Goal: Information Seeking & Learning: Learn about a topic

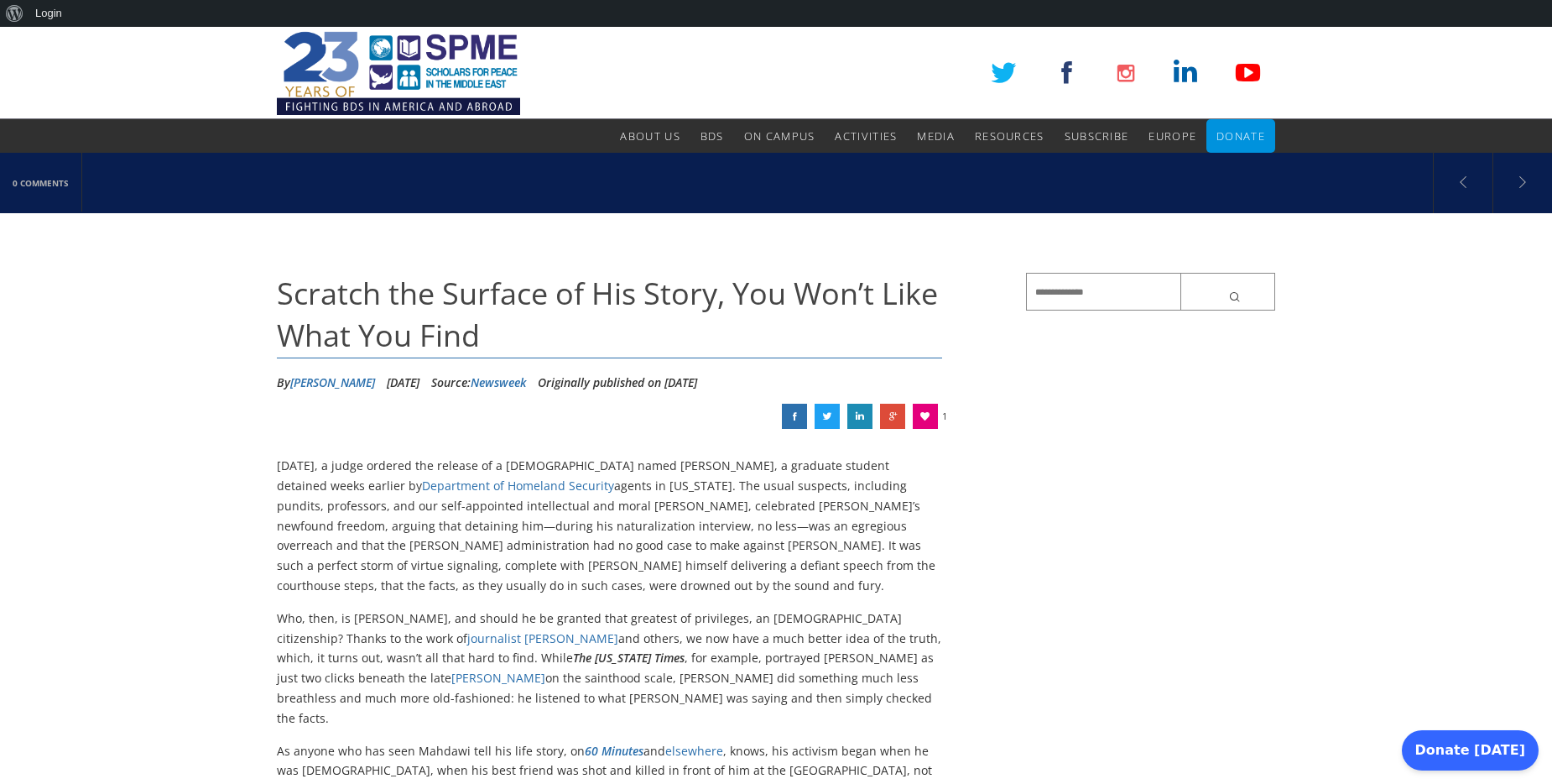
click at [796, 417] on link at bounding box center [795, 416] width 25 height 25
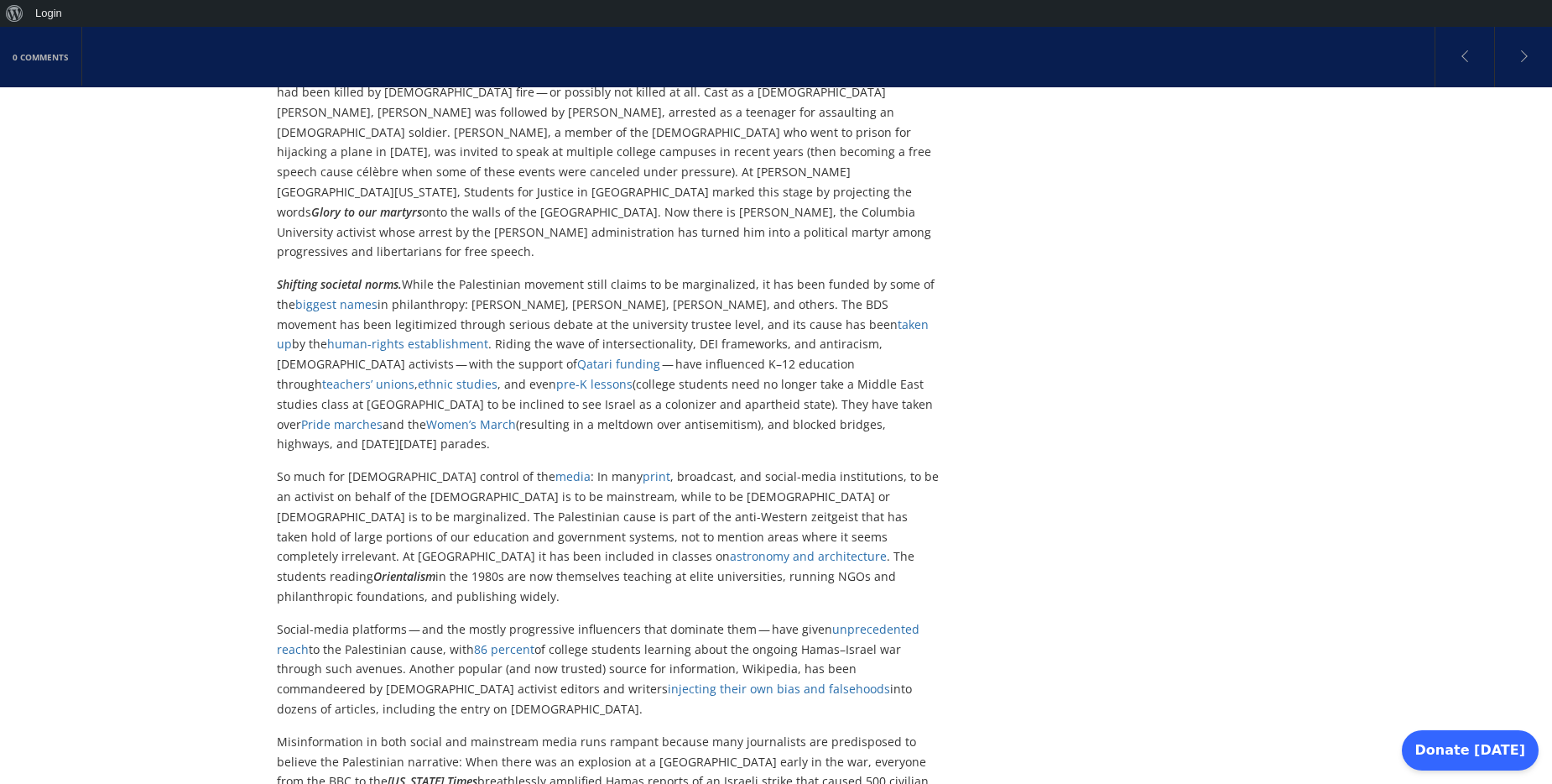
scroll to position [2416, 0]
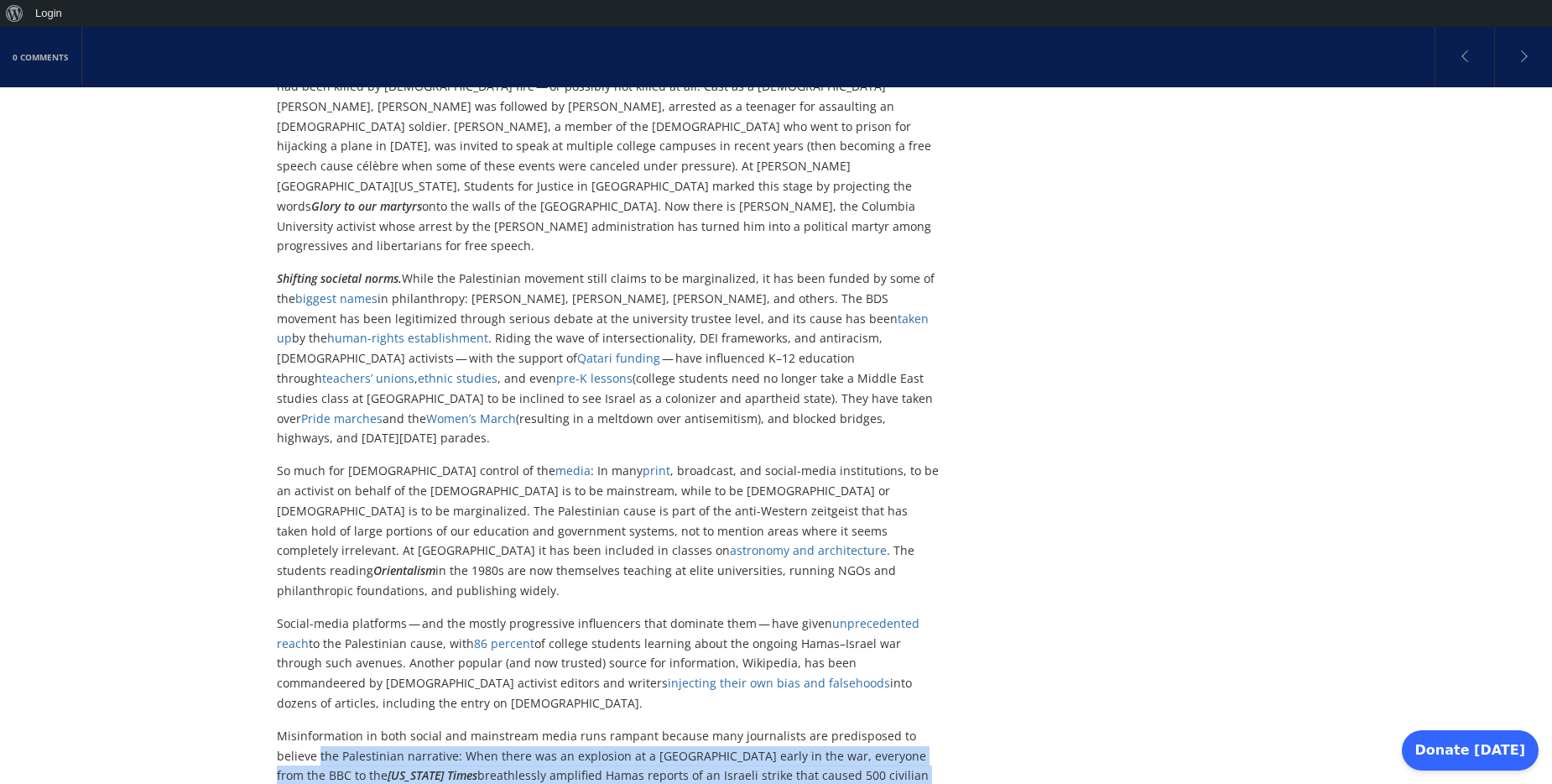
drag, startPoint x: 499, startPoint y: 722, endPoint x: 267, endPoint y: 546, distance: 291.2
click at [267, 546] on div "0 Comments Why Has Palestinian Activism Been So Successful? And what can the pr…" at bounding box center [776, 232] width 1552 height 4991
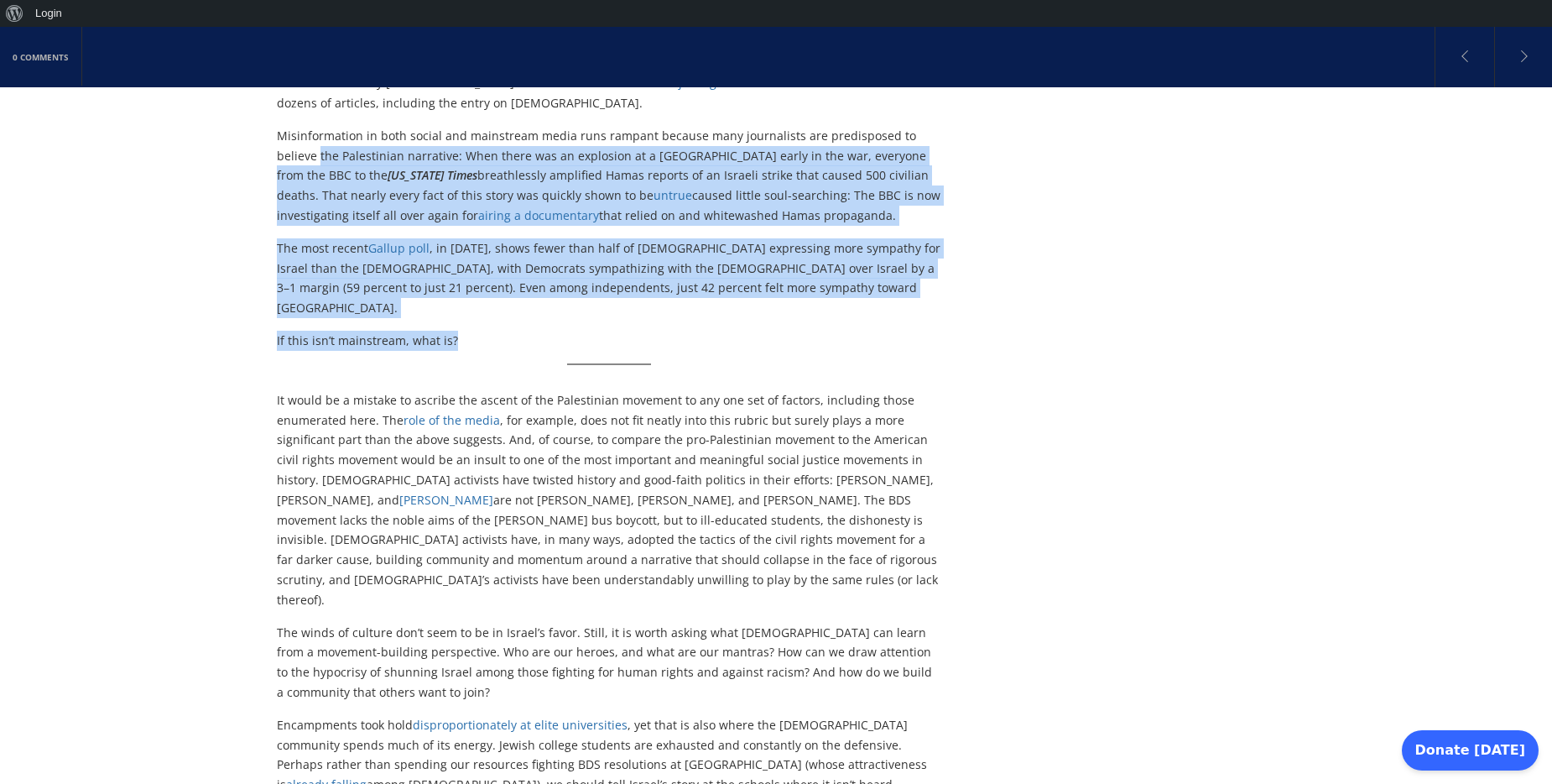
scroll to position [3021, 0]
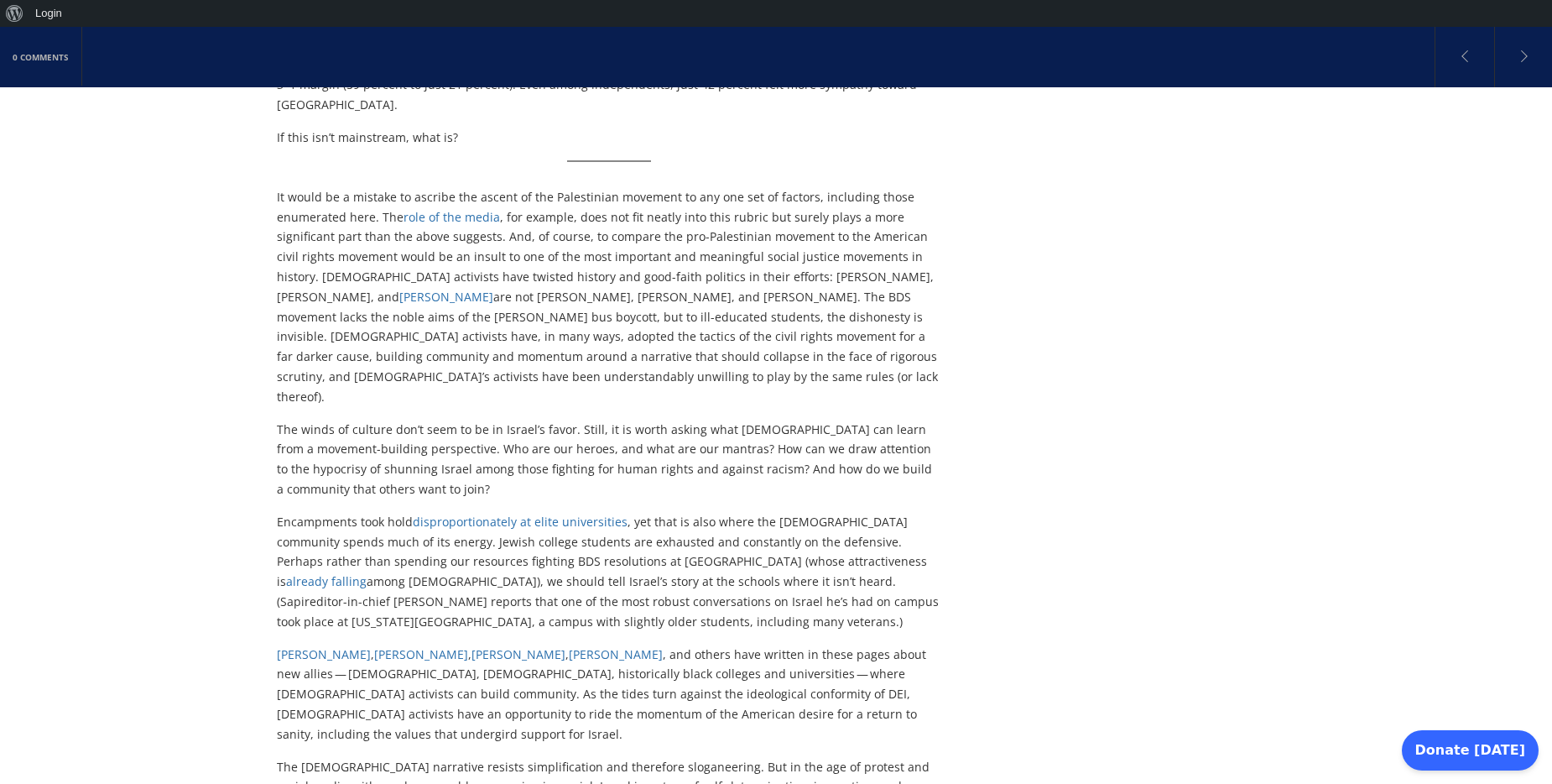
scroll to position [3222, 0]
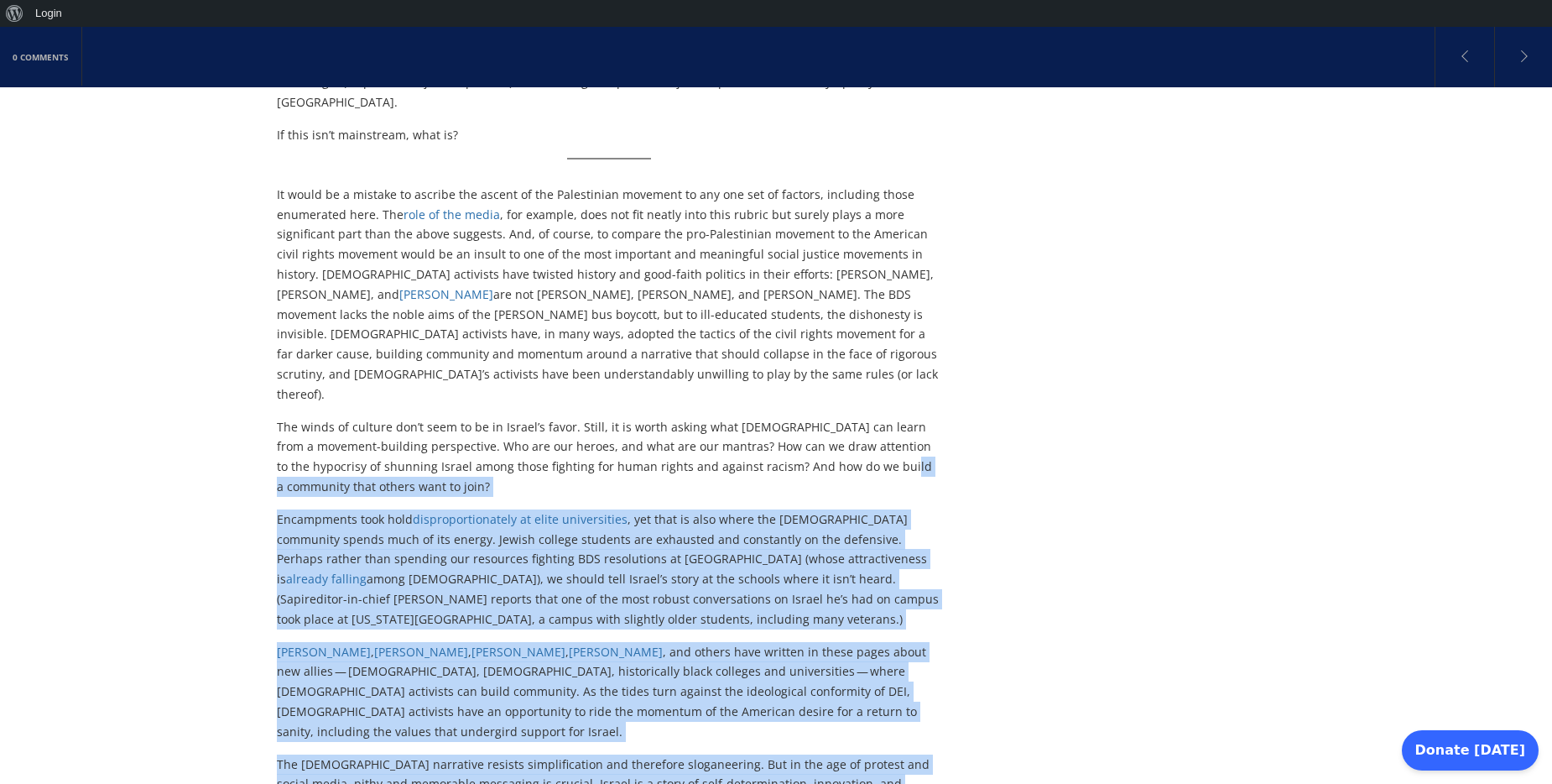
drag, startPoint x: 377, startPoint y: 563, endPoint x: 268, endPoint y: 244, distance: 337.1
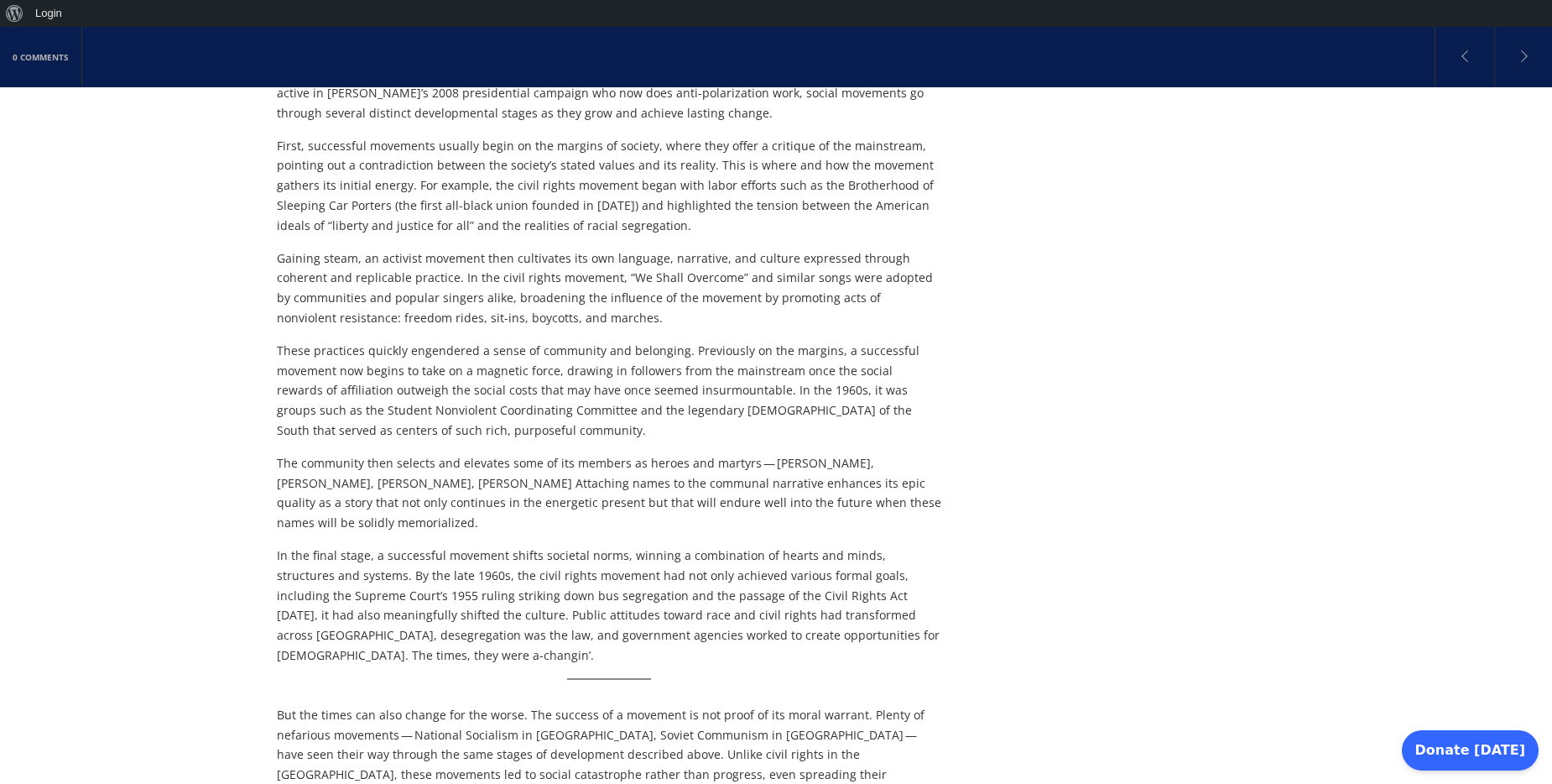
scroll to position [0, 0]
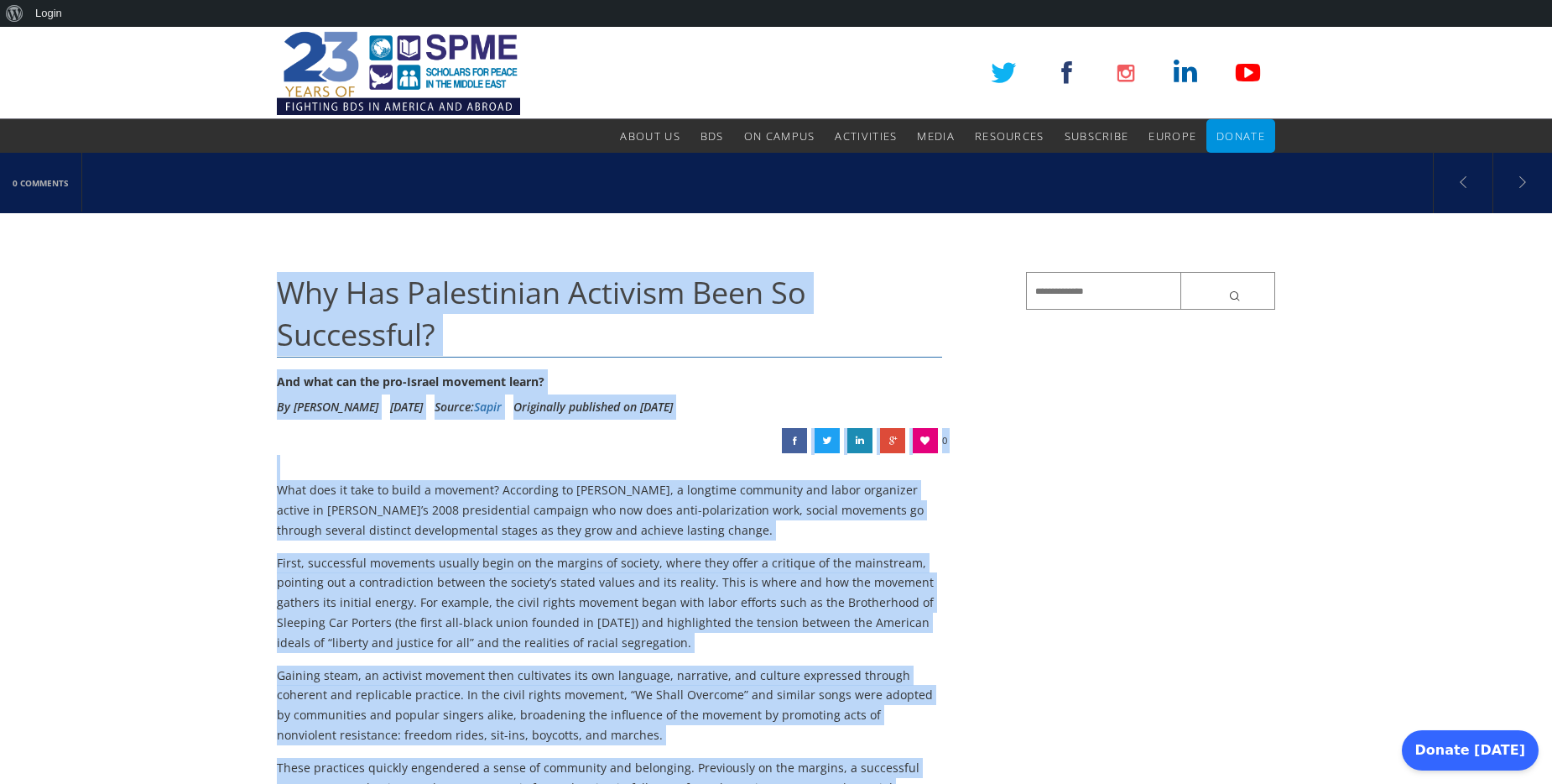
click at [286, 282] on span "Why Has Palestinian Activism Been So Successful?" at bounding box center [541, 313] width 530 height 83
copy div "Why Has Palestinian Activism Been So Successful? And what can the pro-Israel mo…"
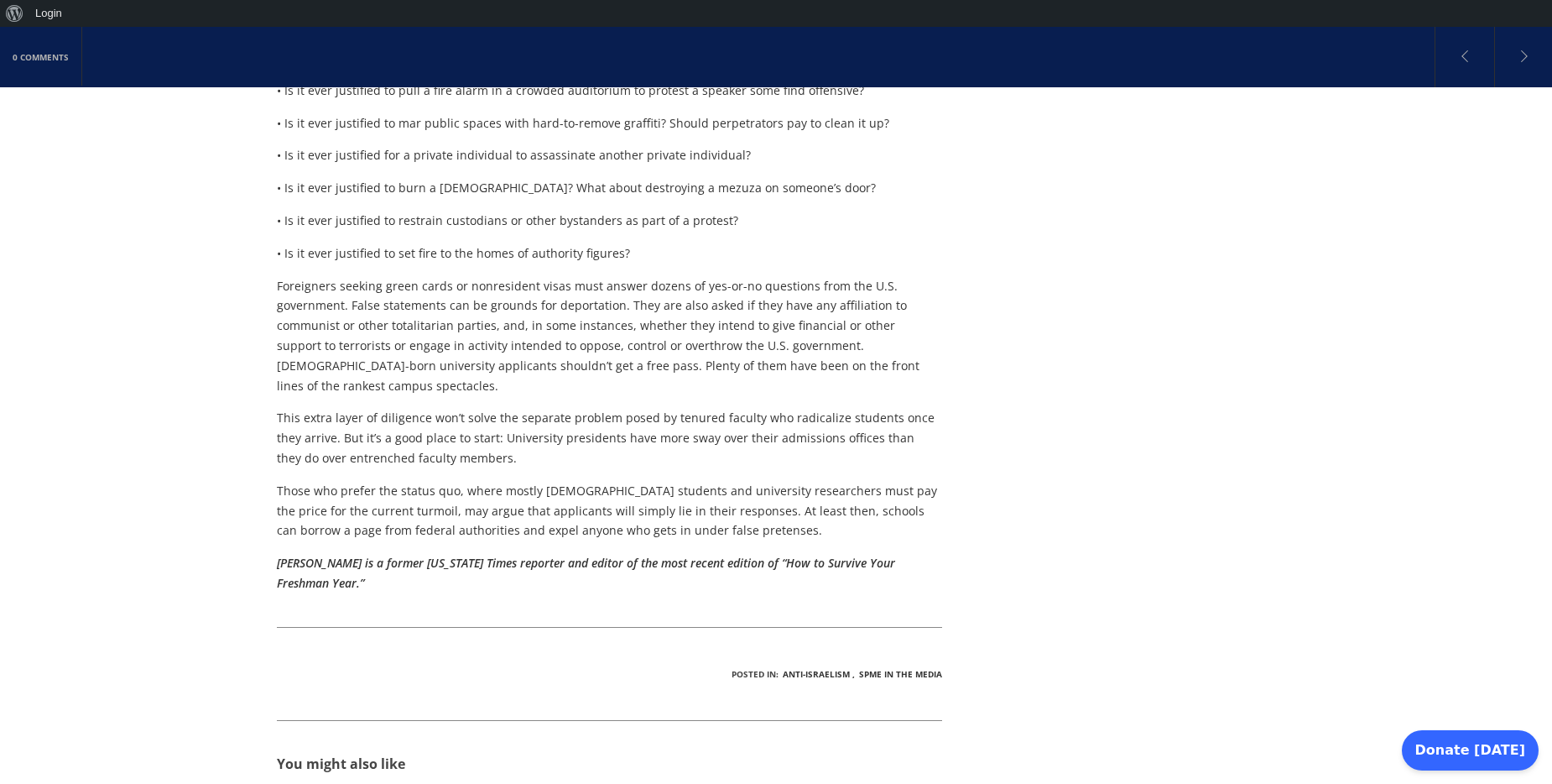
scroll to position [604, 0]
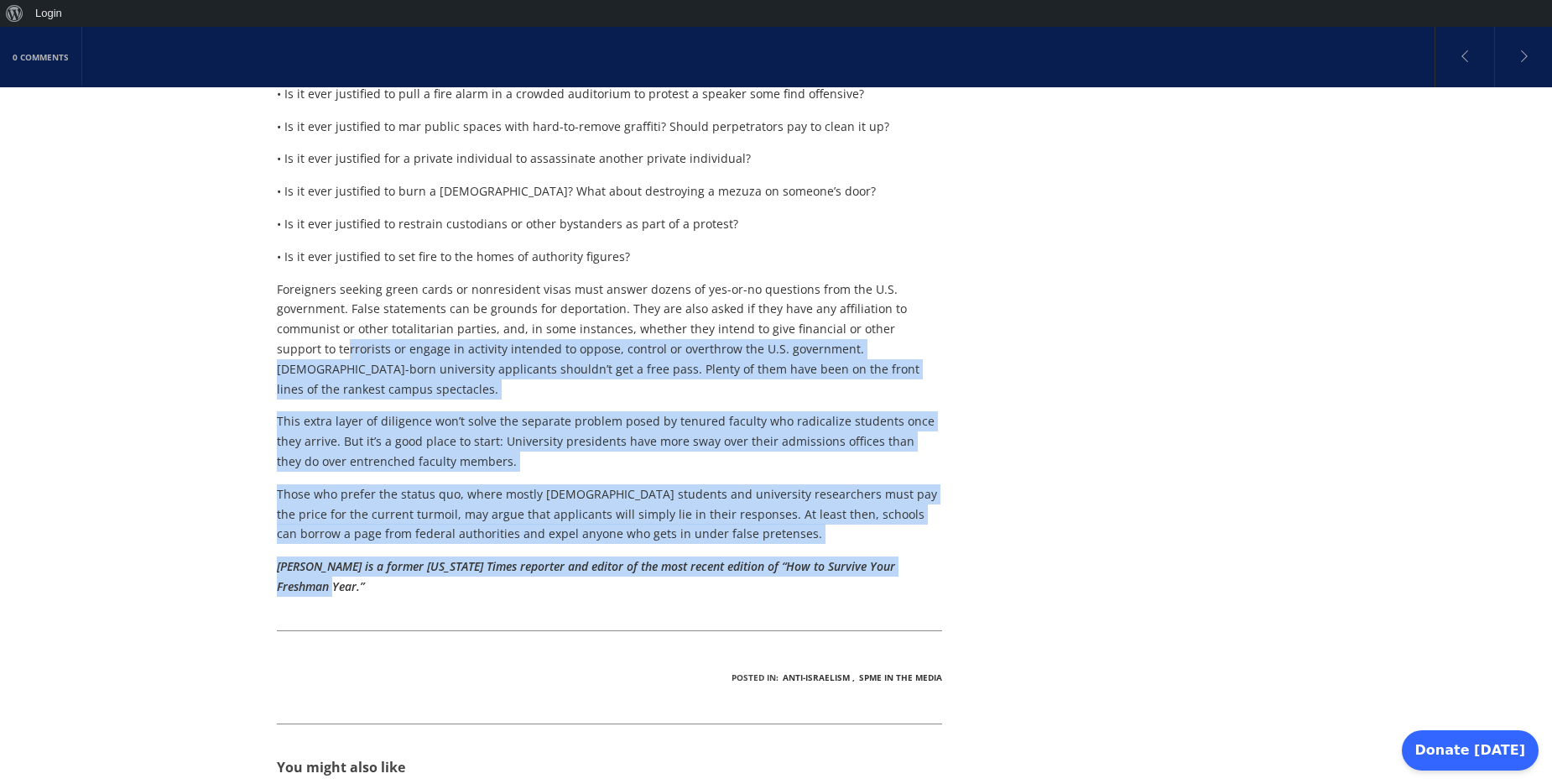
drag, startPoint x: 337, startPoint y: 567, endPoint x: 286, endPoint y: 354, distance: 219.0
click at [286, 354] on div "Start by asking applicants to pledge that they will be respectful, law-abiding …" at bounding box center [609, 288] width 665 height 618
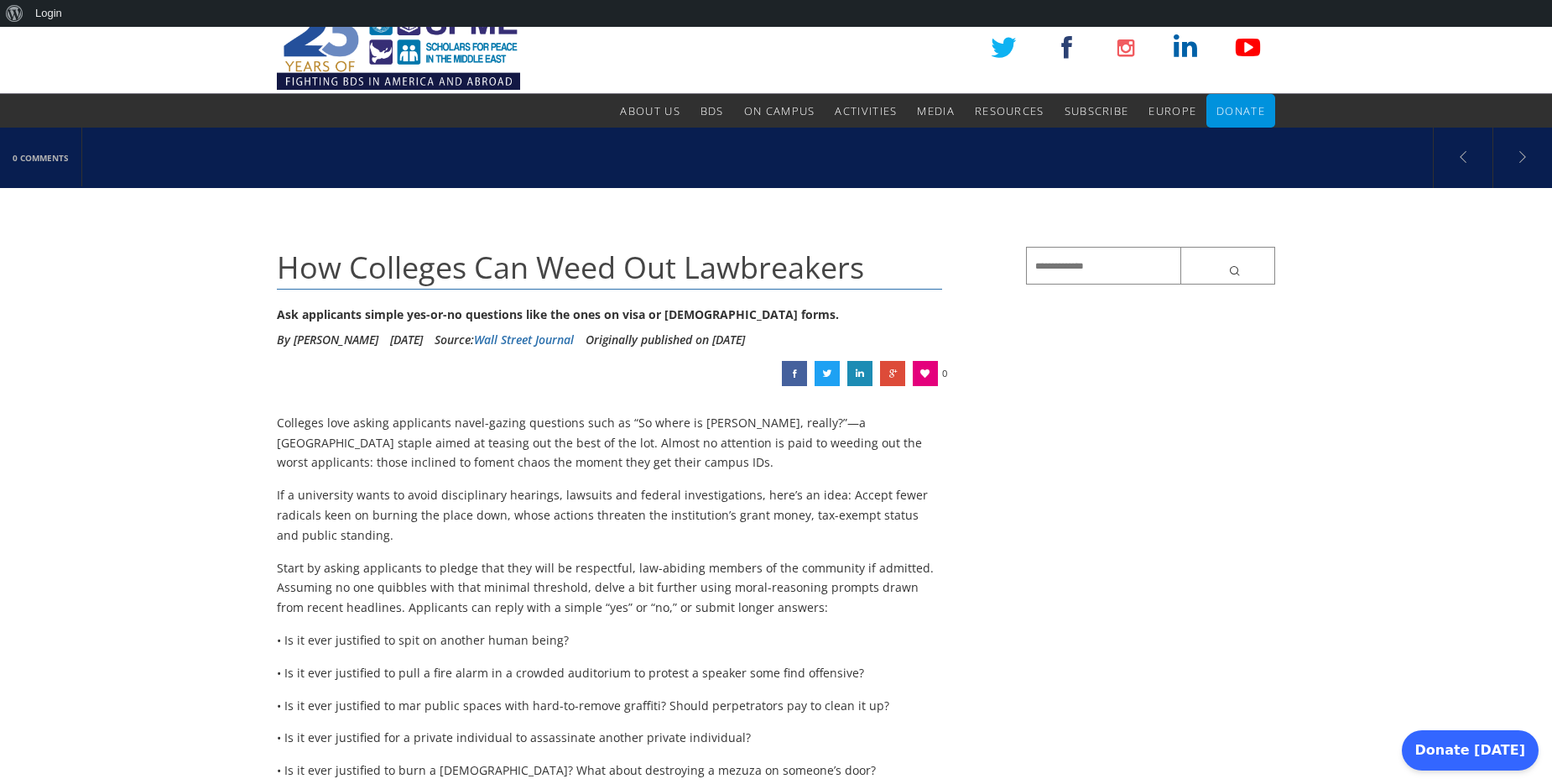
scroll to position [0, 0]
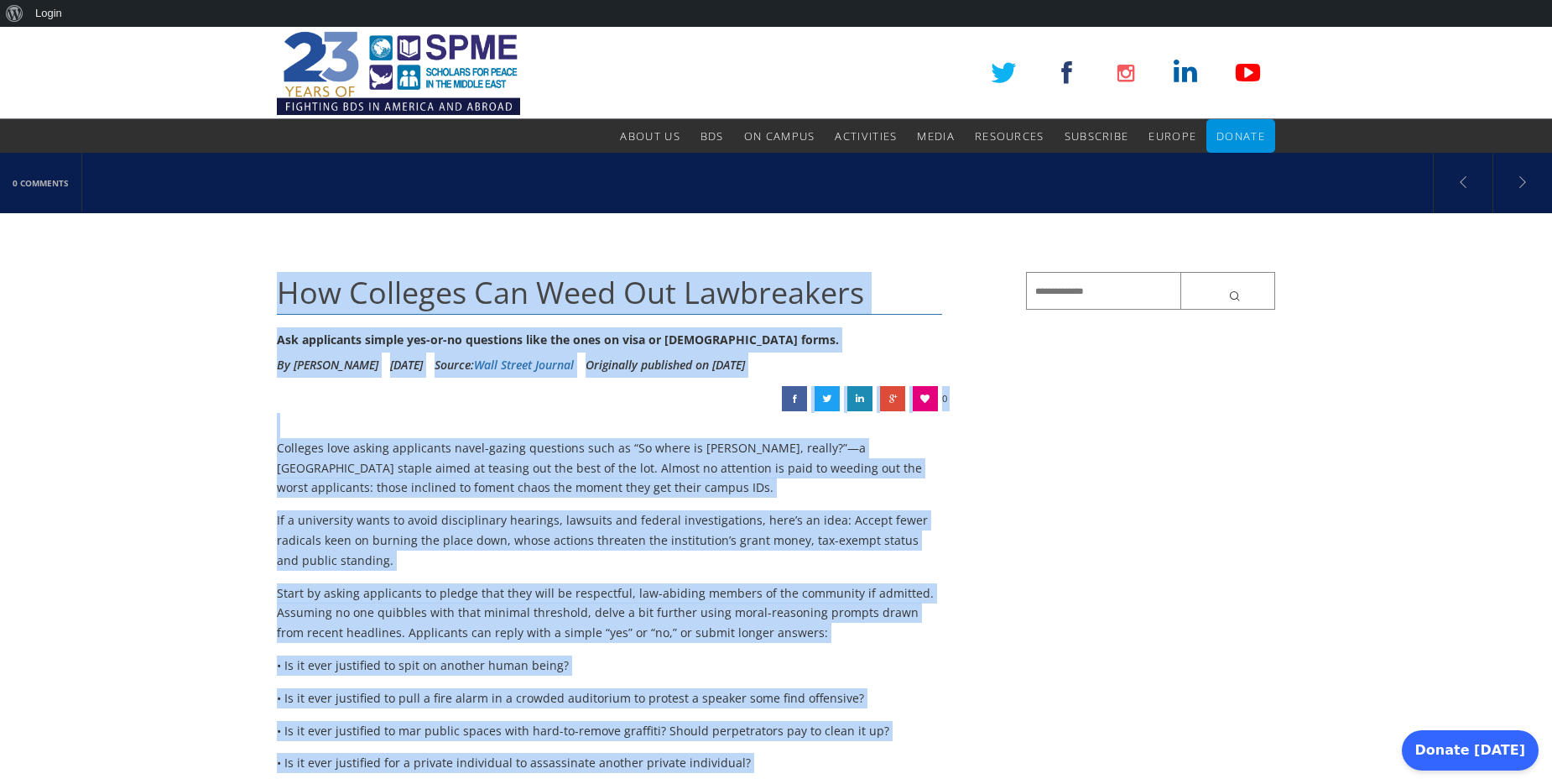
click at [281, 288] on span "How Colleges Can Weed Out Lawbreakers" at bounding box center [570, 293] width 587 height 41
copy div "How Colleges Can Weed Out Lawbreakers Ask applicants simple yes-or-no questions…"
